Goal: Consume media (video, audio)

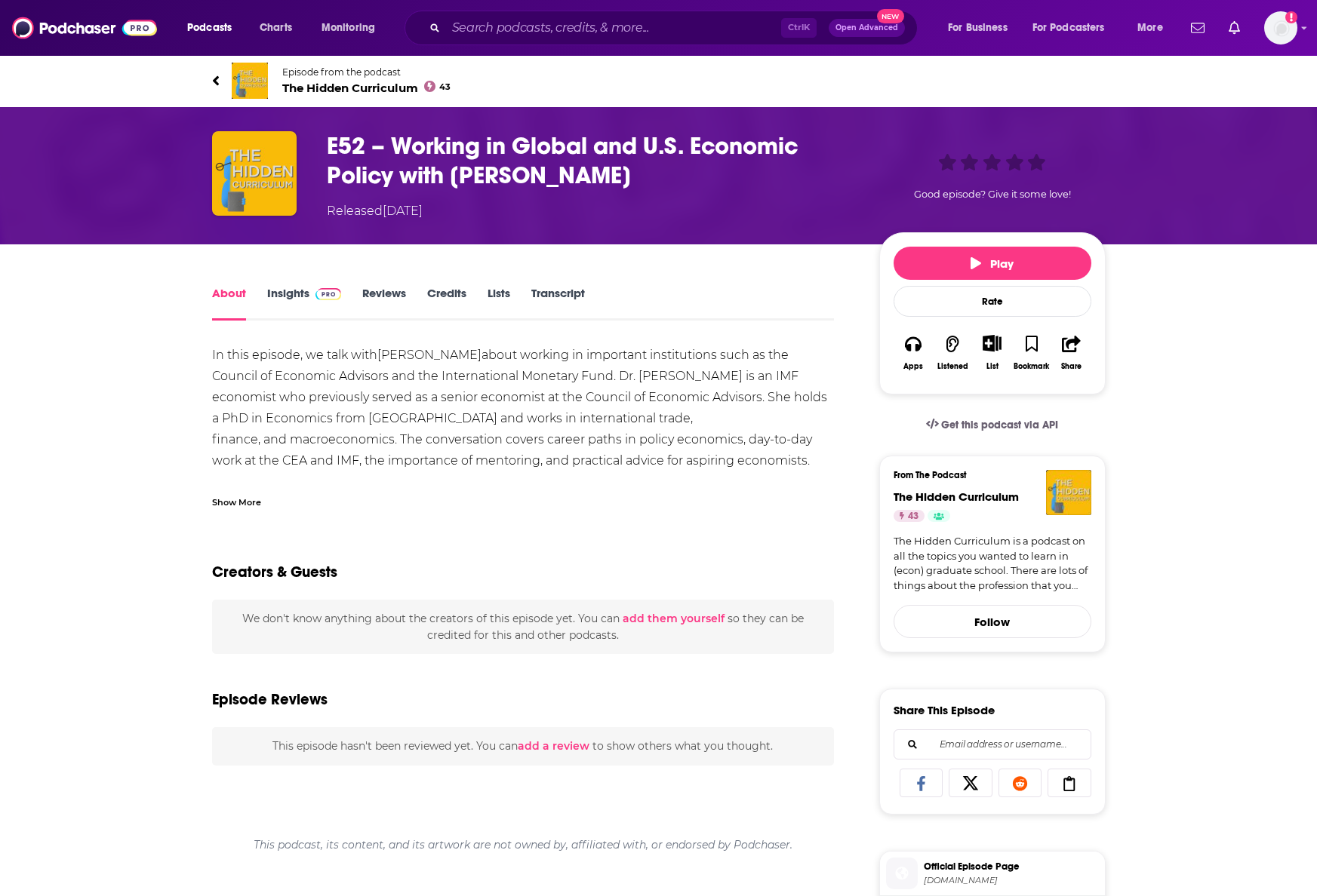
click at [571, 302] on link "Transcript" at bounding box center [557, 303] width 54 height 35
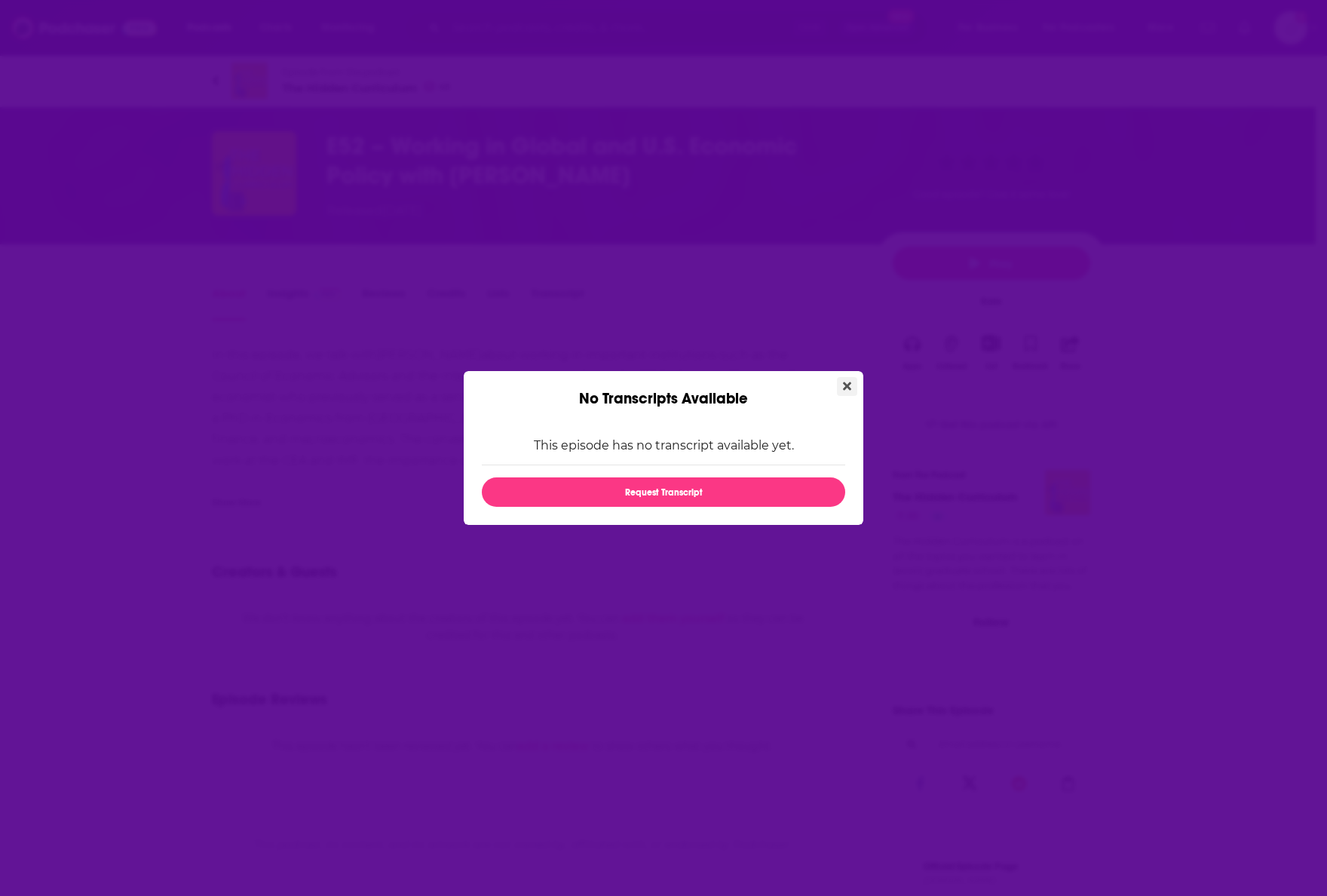
click at [847, 392] on icon "Close" at bounding box center [847, 386] width 8 height 12
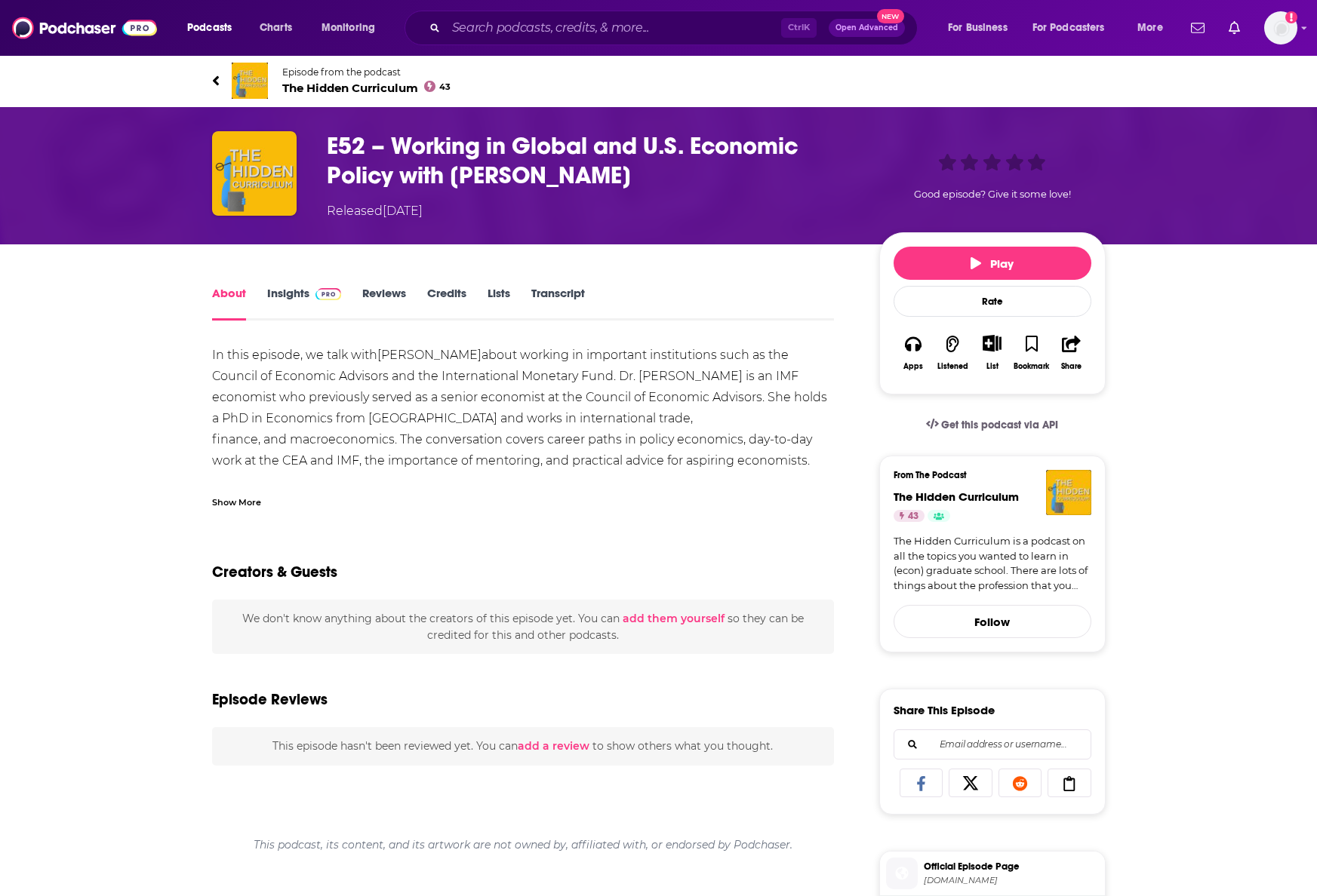
click at [1192, 810] on div "About Insights Reviews Credits Lists Transcript In this episode, we talk with […" at bounding box center [658, 853] width 1317 height 1218
drag, startPoint x: 1158, startPoint y: 837, endPoint x: 1170, endPoint y: 816, distance: 24.2
click at [1158, 837] on div "About Insights Reviews Credits Lists Transcript In this episode, we talk with […" at bounding box center [658, 853] width 1317 height 1218
click at [1027, 258] on button "Play" at bounding box center [992, 263] width 198 height 33
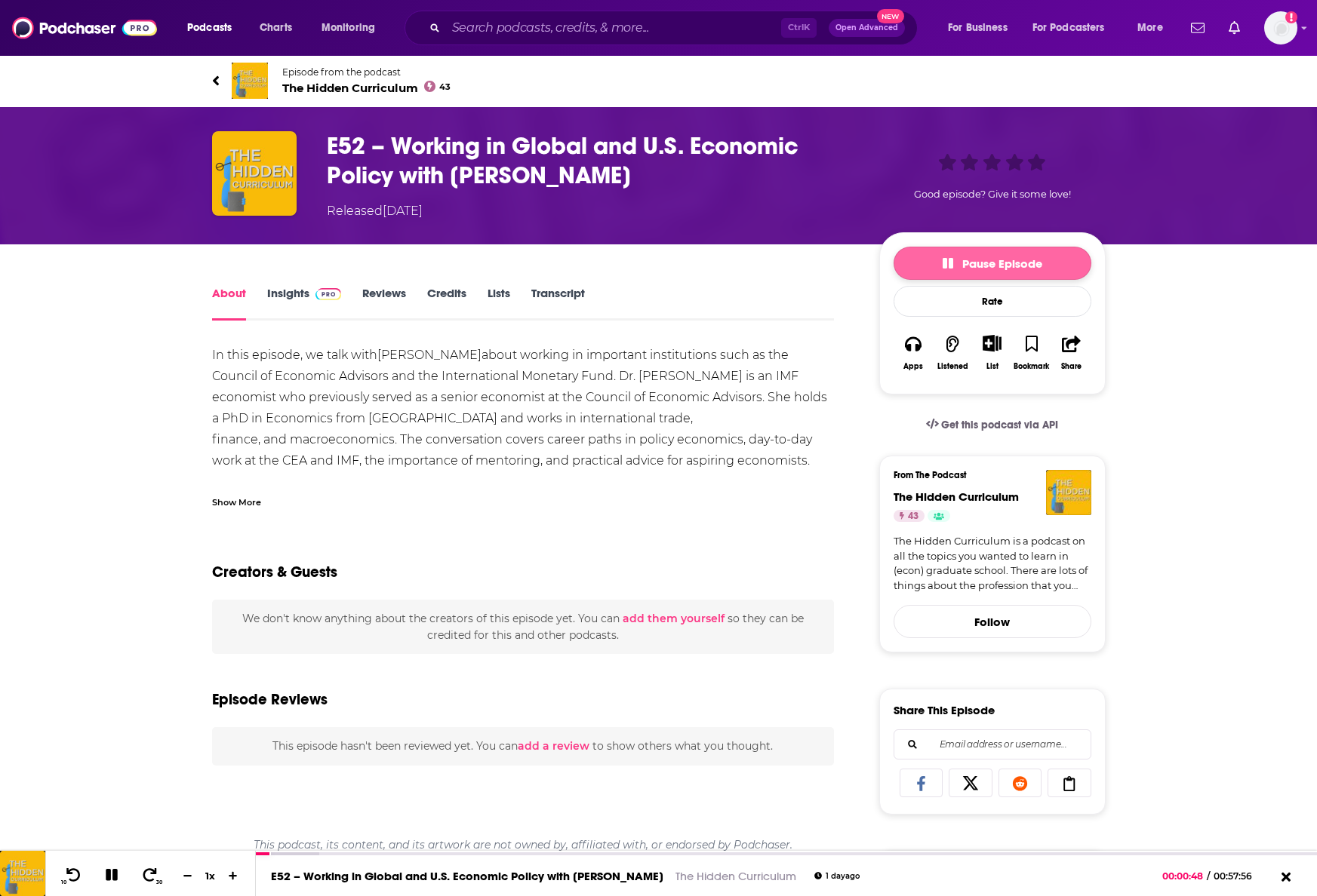
click at [946, 262] on icon "button" at bounding box center [947, 262] width 11 height 11
